Goal: Information Seeking & Learning: Learn about a topic

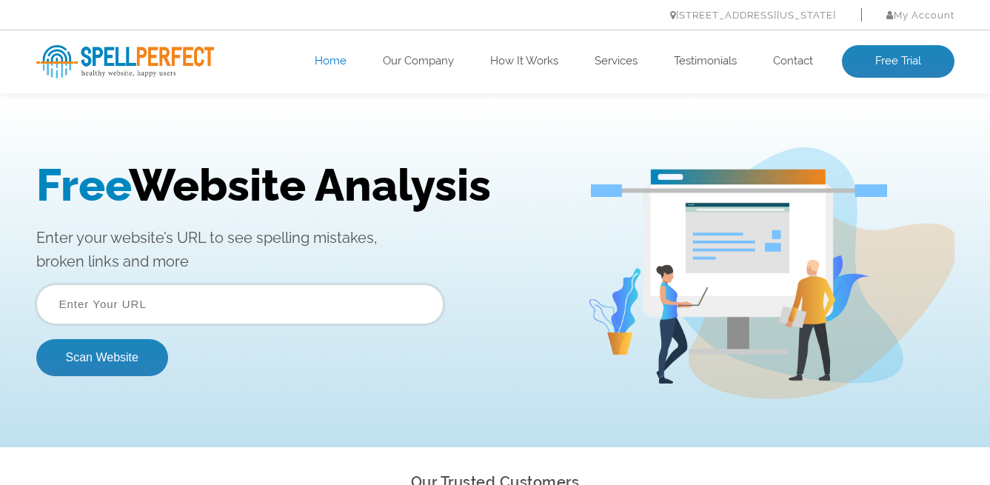
click at [281, 284] on input "text" at bounding box center [239, 304] width 407 height 40
type input "[DOMAIN_NAME]"
click at [36, 339] on button "Scan Website" at bounding box center [102, 357] width 132 height 37
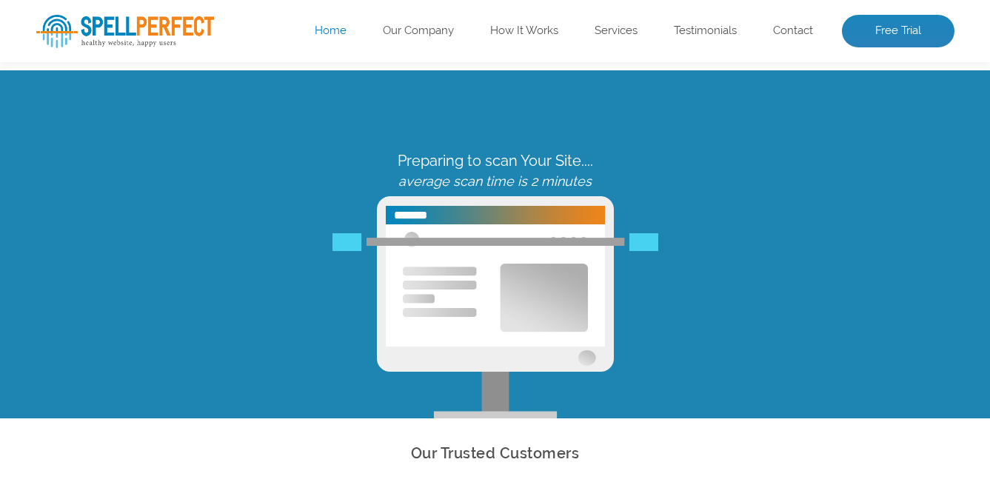
scroll to position [23, 0]
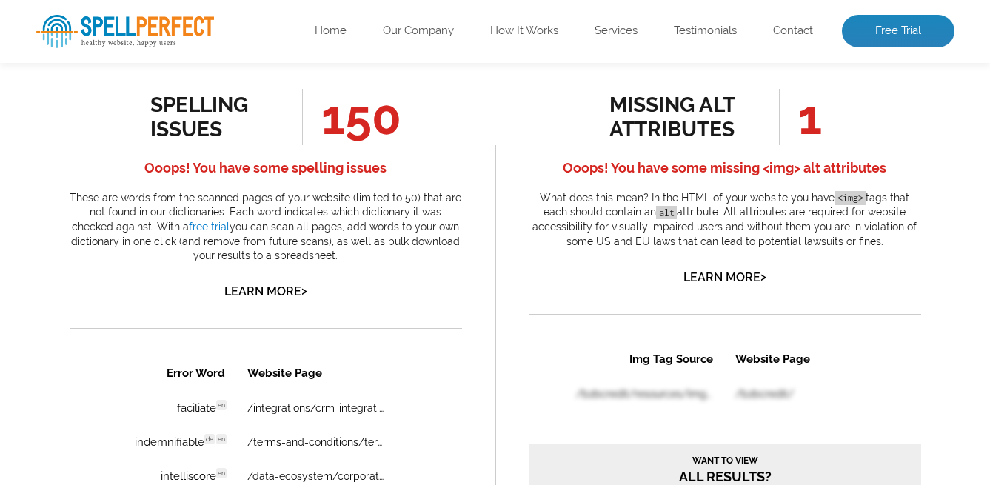
scroll to position [835, 0]
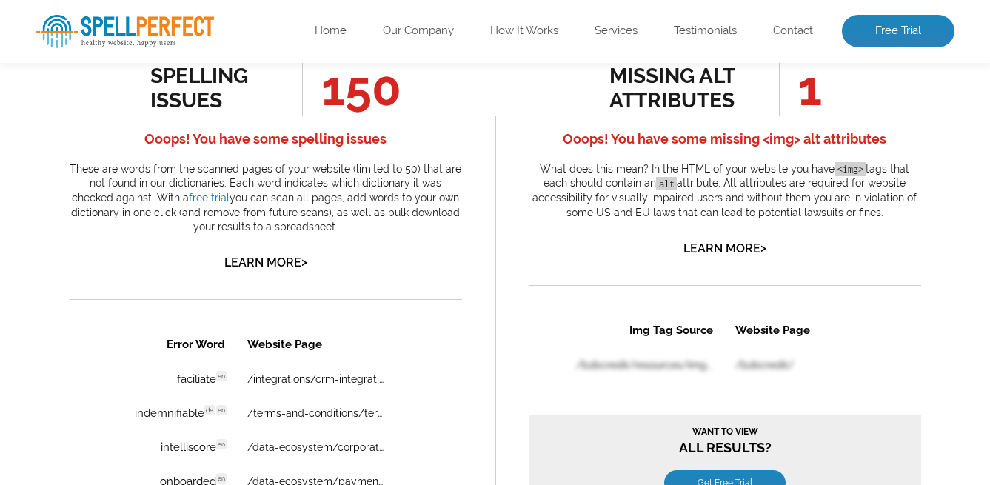
click at [381, 103] on span "150" at bounding box center [351, 88] width 99 height 56
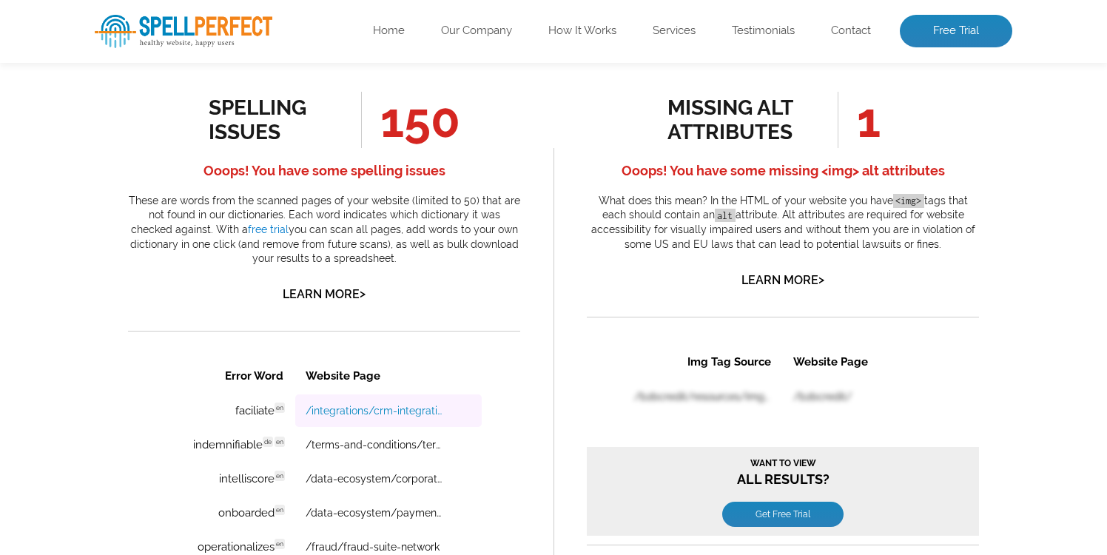
scroll to position [772, 0]
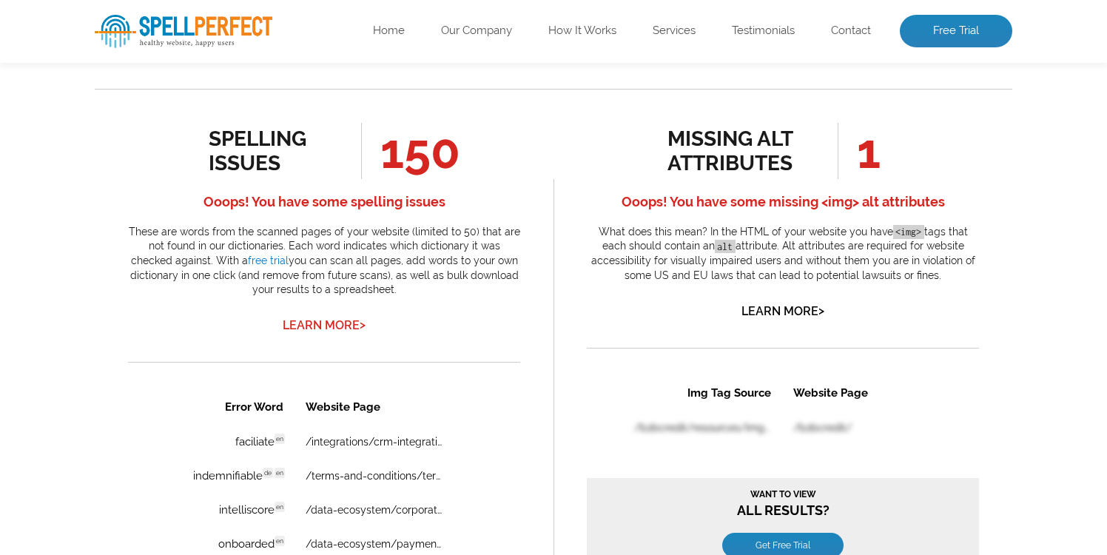
click at [324, 324] on link "Learn More >" at bounding box center [324, 325] width 83 height 14
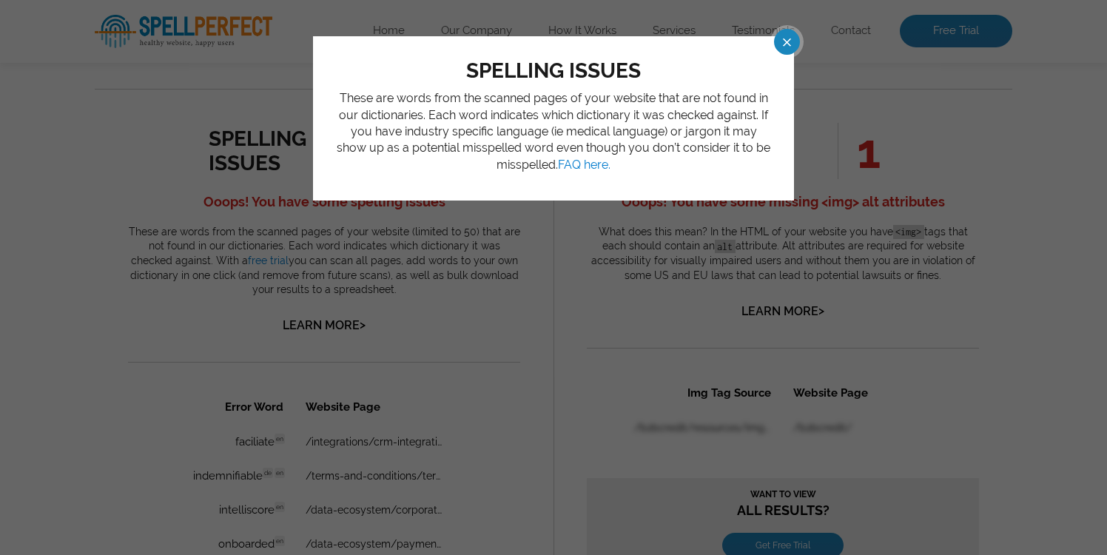
click at [787, 43] on span at bounding box center [774, 42] width 26 height 26
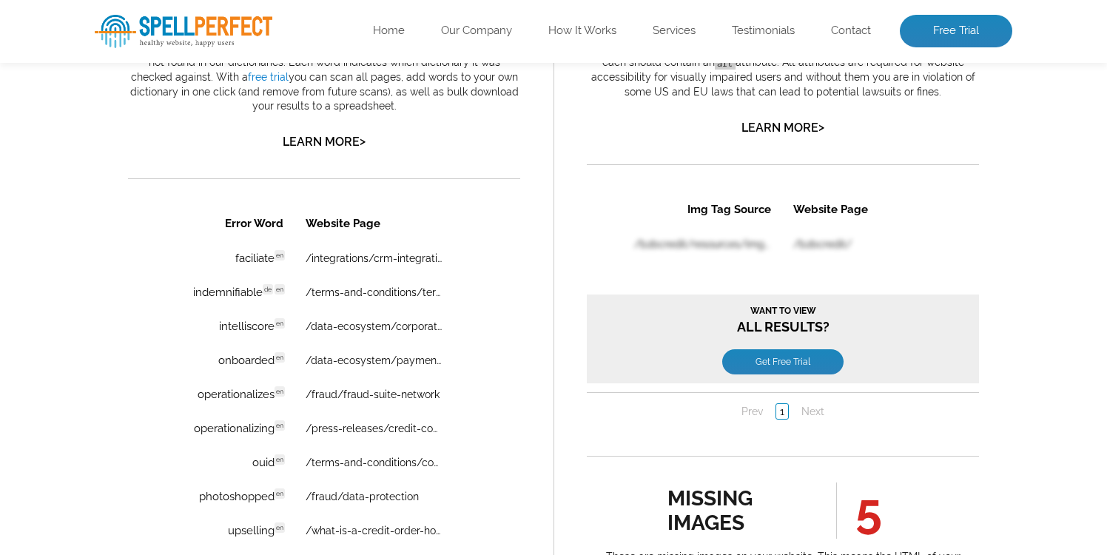
scroll to position [1101, 0]
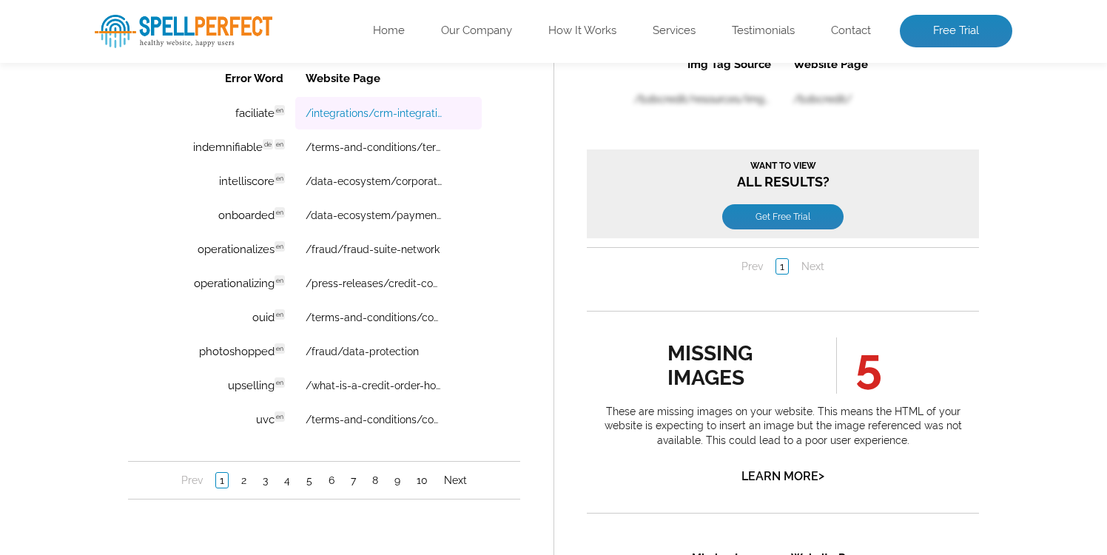
click at [357, 113] on link "/integrations/crm-integration" at bounding box center [374, 113] width 137 height 12
click at [243, 484] on link "2" at bounding box center [244, 480] width 13 height 15
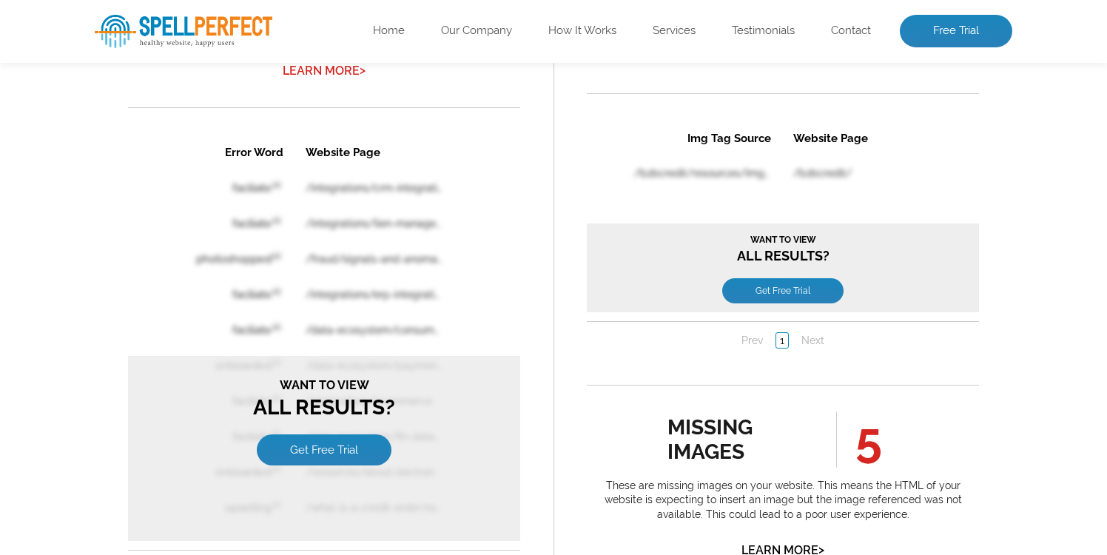
scroll to position [1098, 0]
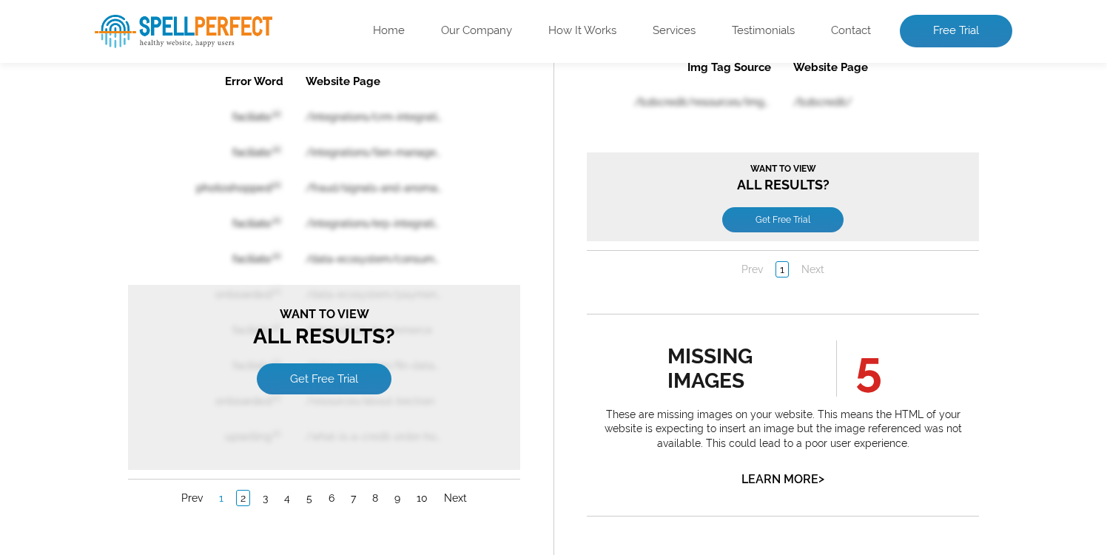
click at [221, 484] on link "1" at bounding box center [221, 498] width 12 height 15
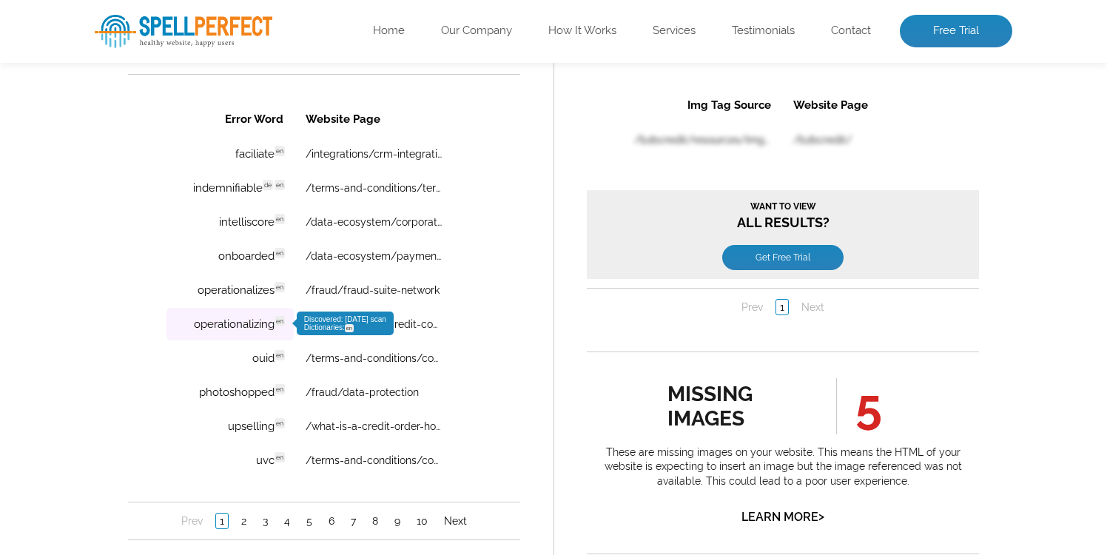
scroll to position [1059, 0]
